Goal: Task Accomplishment & Management: Manage account settings

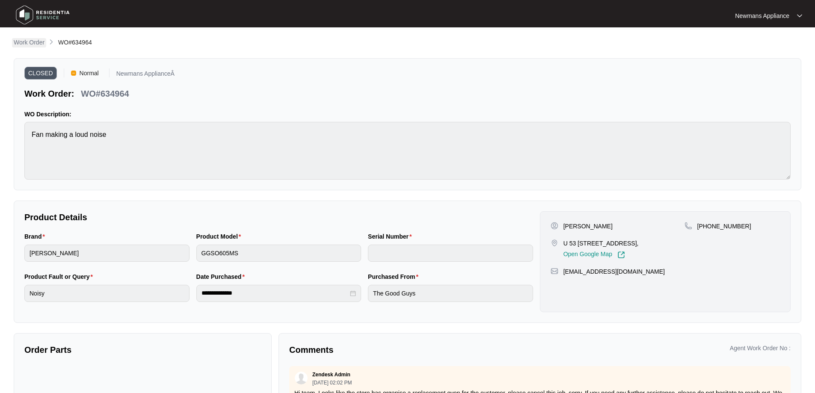
click at [31, 42] on p "Work Order" at bounding box center [29, 42] width 31 height 9
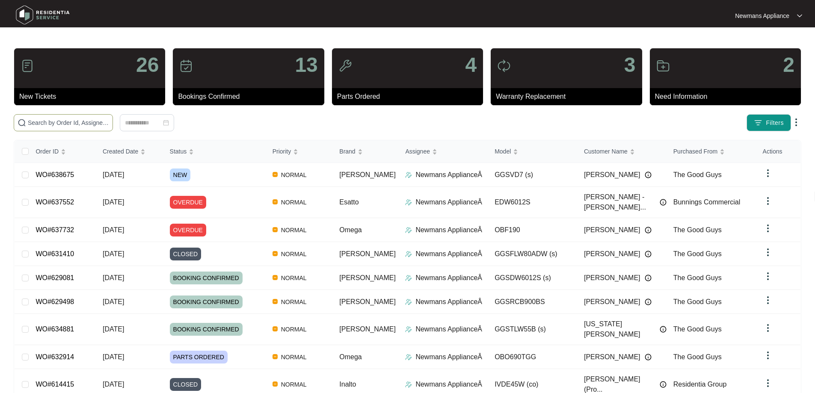
click at [109, 124] on input "text" at bounding box center [68, 122] width 81 height 9
paste input "638675"
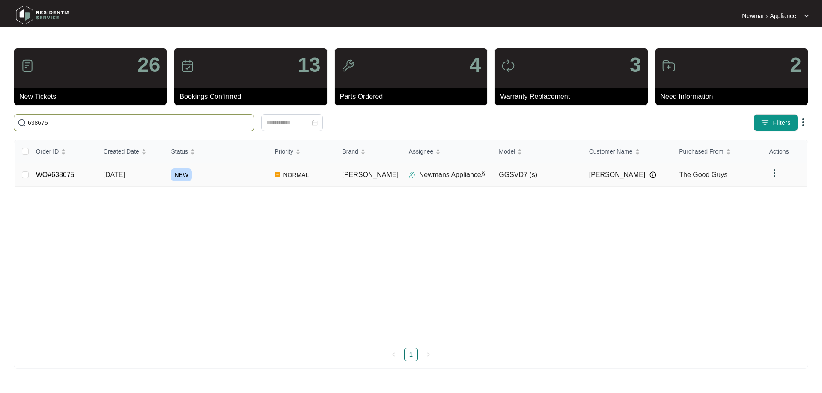
type input "638675"
click at [267, 175] on div "NEW" at bounding box center [219, 175] width 97 height 13
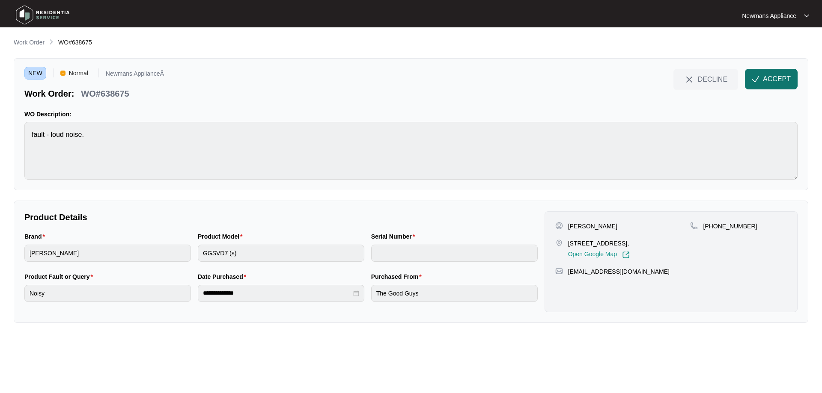
click at [792, 79] on button "ACCEPT" at bounding box center [771, 79] width 53 height 21
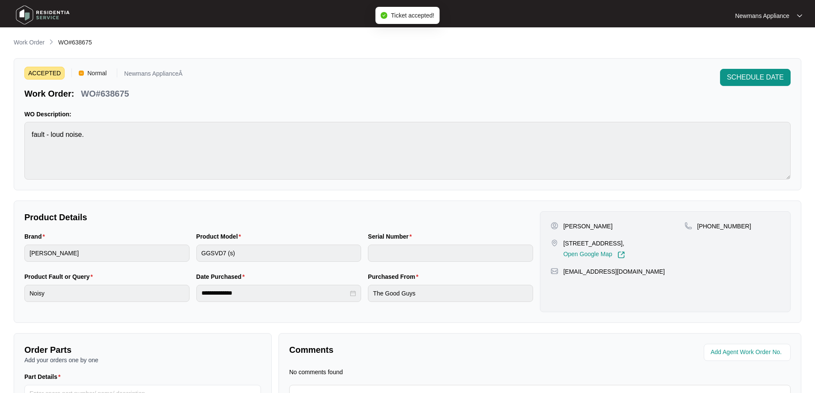
click at [597, 226] on p "[PERSON_NAME]" at bounding box center [588, 226] width 49 height 9
copy p "[PERSON_NAME]"
click at [573, 223] on p "[PERSON_NAME]" at bounding box center [588, 226] width 49 height 9
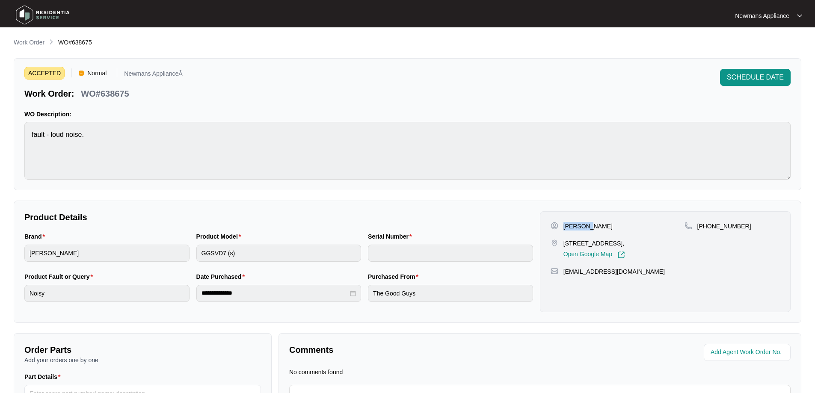
copy p "[PERSON_NAME]"
drag, startPoint x: 565, startPoint y: 242, endPoint x: 601, endPoint y: 241, distance: 36.4
click at [601, 241] on p "[STREET_ADDRESS]," at bounding box center [595, 243] width 62 height 9
copy p "[STREET_ADDRESS]"
drag, startPoint x: 603, startPoint y: 243, endPoint x: 638, endPoint y: 243, distance: 35.9
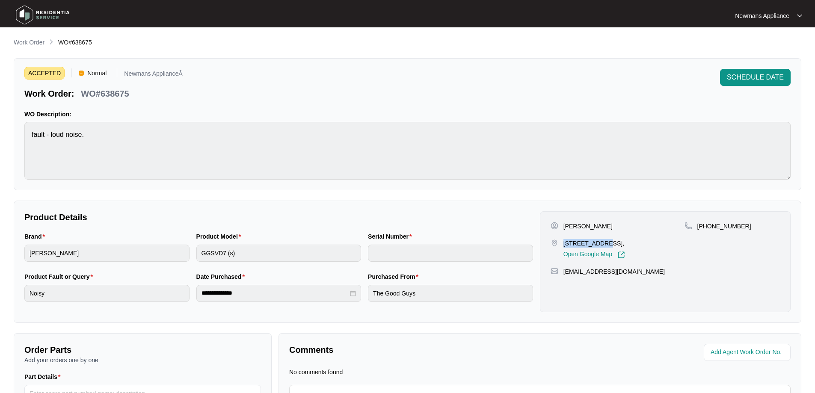
click at [625, 243] on p "[STREET_ADDRESS]," at bounding box center [595, 243] width 62 height 9
copy p "[GEOGRAPHIC_DATA]"
drag, startPoint x: 738, startPoint y: 228, endPoint x: 707, endPoint y: 228, distance: 30.4
click at [707, 228] on div "[PHONE_NUMBER]" at bounding box center [732, 226] width 95 height 9
copy p "421275080"
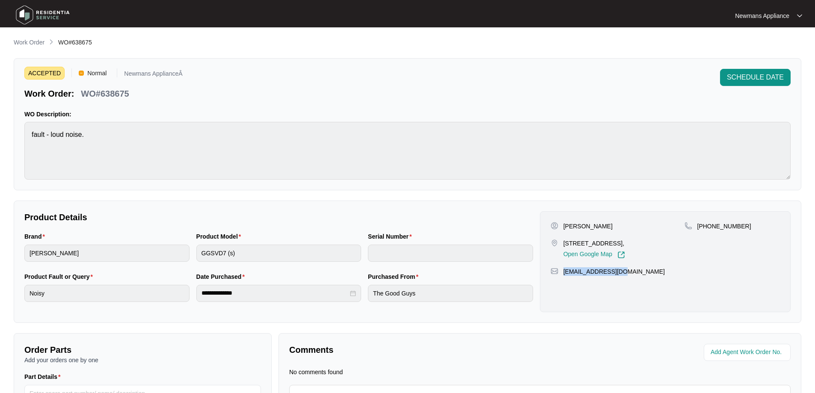
drag, startPoint x: 624, startPoint y: 273, endPoint x: 564, endPoint y: 275, distance: 59.9
click at [564, 275] on div "[EMAIL_ADDRESS][DOMAIN_NAME]" at bounding box center [665, 271] width 229 height 9
copy p "[EMAIL_ADDRESS][DOMAIN_NAME]"
click at [190, 291] on div "**********" at bounding box center [279, 292] width 516 height 40
click at [754, 77] on span "SCHEDULE DATE" at bounding box center [755, 77] width 57 height 10
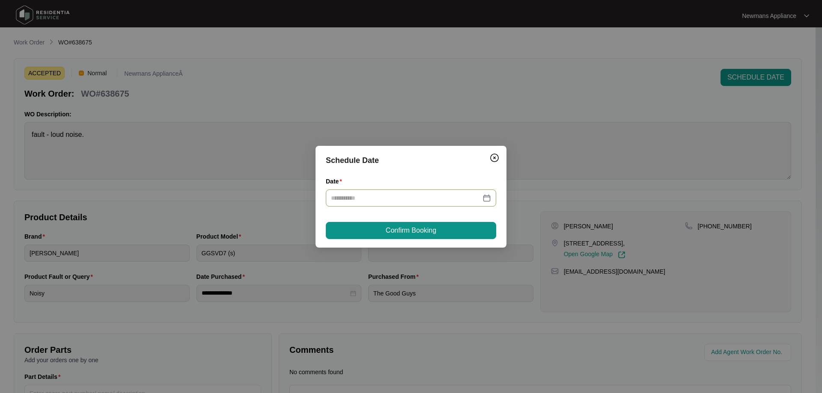
click at [488, 199] on div at bounding box center [411, 197] width 160 height 9
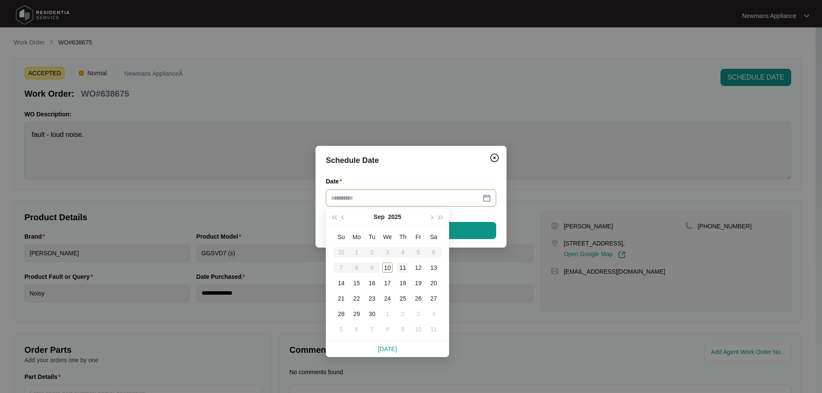
type input "**********"
click at [407, 264] on div "11" at bounding box center [403, 268] width 10 height 10
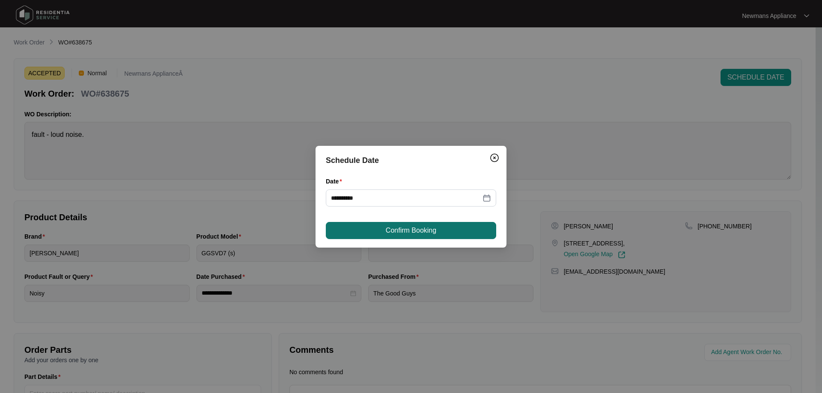
click at [394, 230] on span "Confirm Booking" at bounding box center [411, 231] width 50 height 10
